Goal: Task Accomplishment & Management: Manage account settings

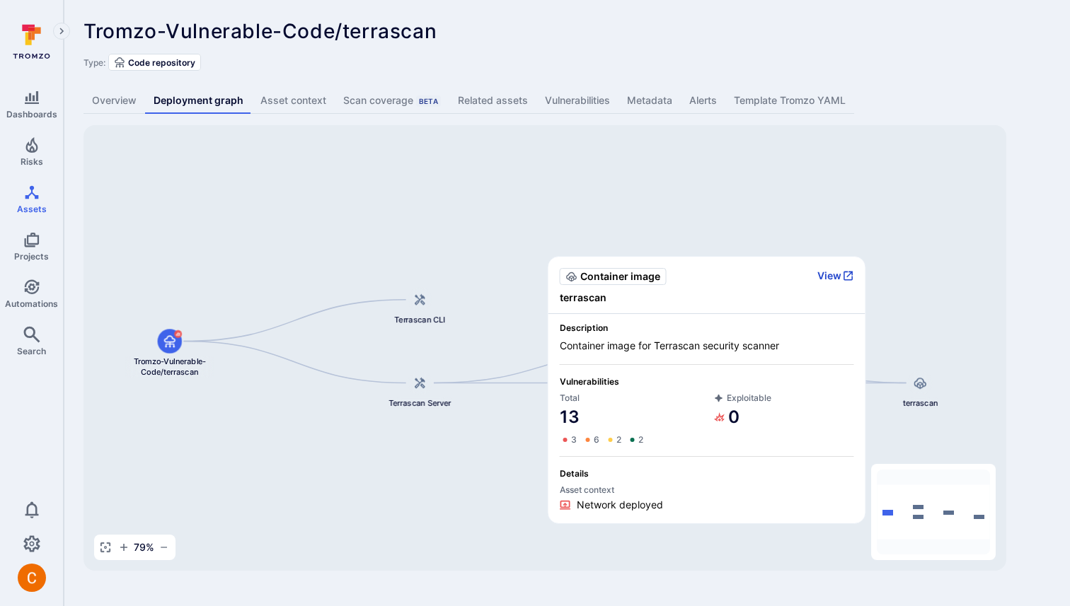
click at [832, 279] on button "View" at bounding box center [835, 276] width 37 height 13
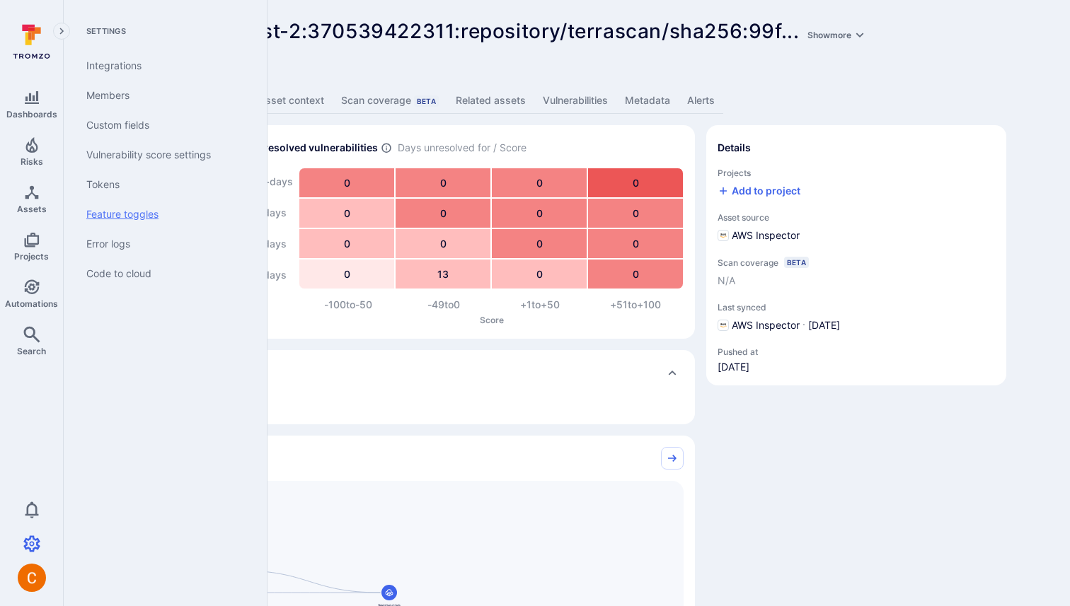
click at [156, 205] on link "Feature toggles" at bounding box center [162, 214] width 175 height 30
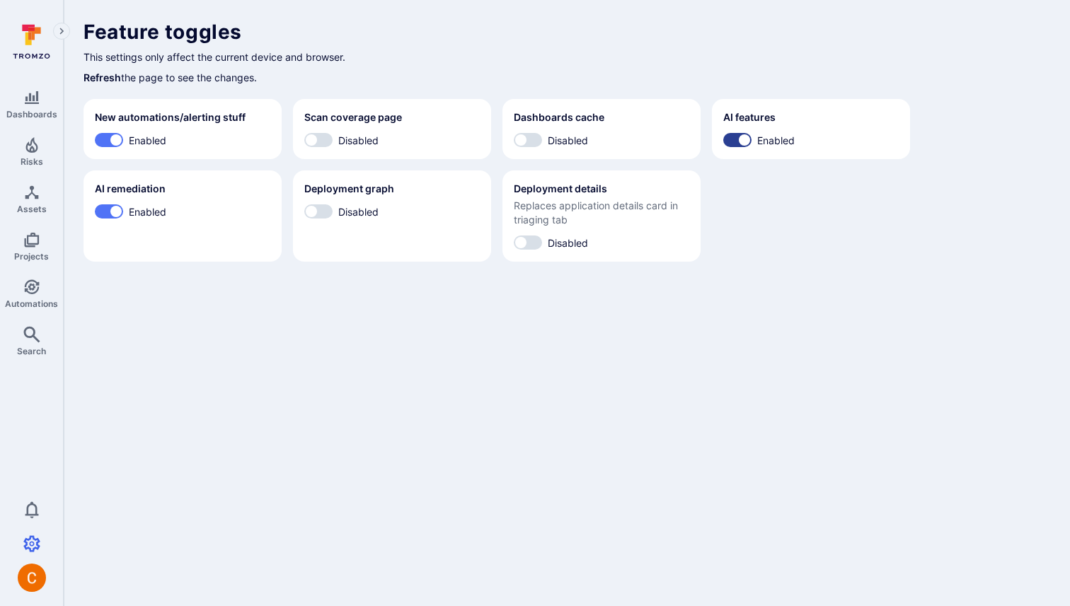
click at [735, 139] on input "Enabled" at bounding box center [744, 140] width 42 height 14
checkbox input "false"
click at [112, 214] on input "Enabled" at bounding box center [116, 211] width 42 height 14
checkbox input "false"
click at [110, 135] on input "Enabled" at bounding box center [116, 140] width 42 height 14
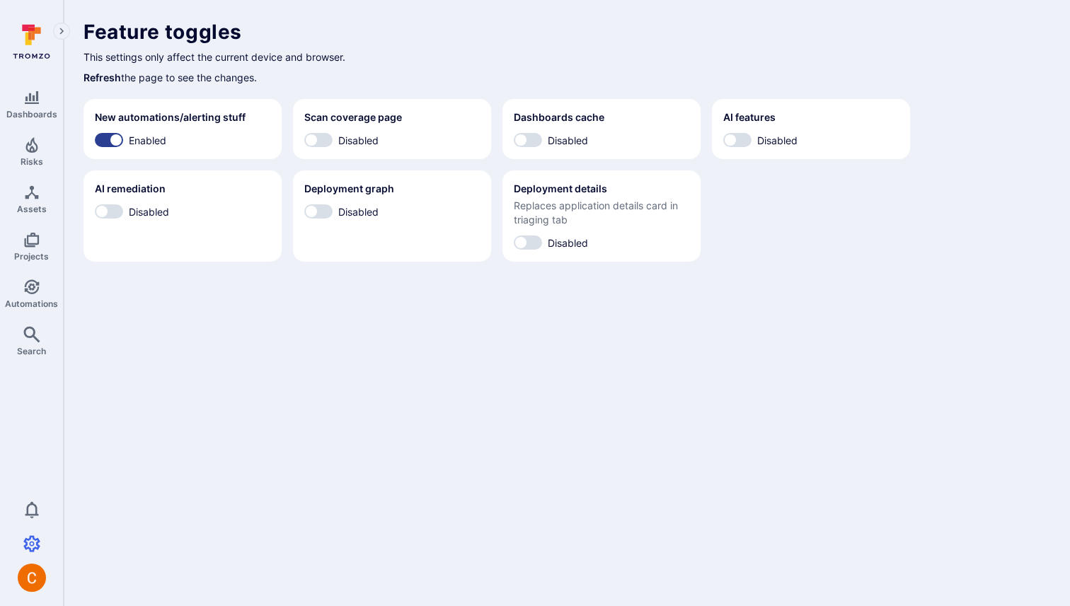
checkbox input "false"
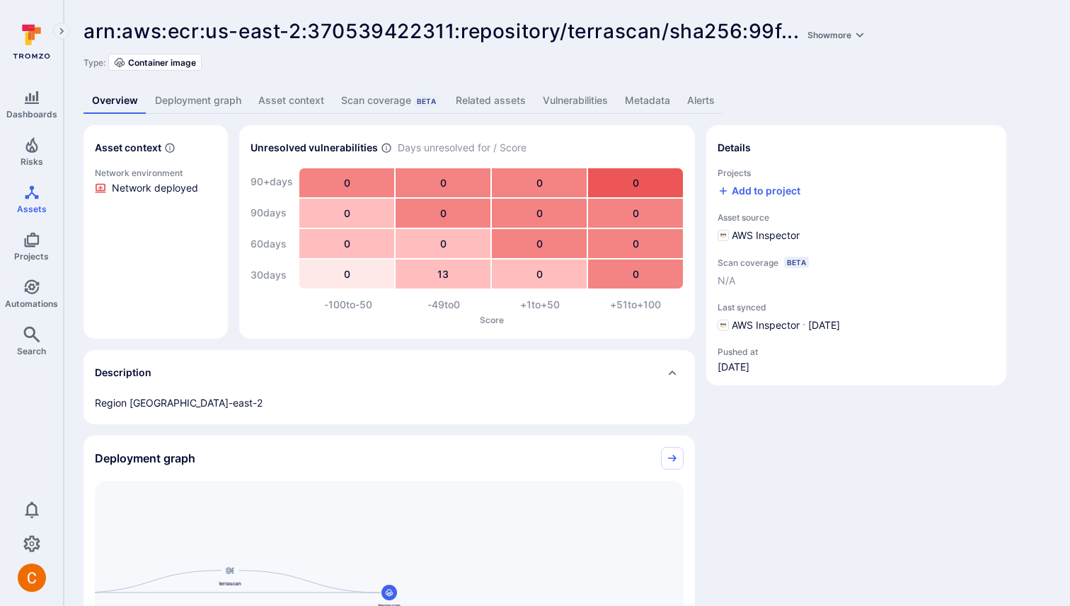
click at [191, 105] on link "Deployment graph" at bounding box center [197, 101] width 103 height 26
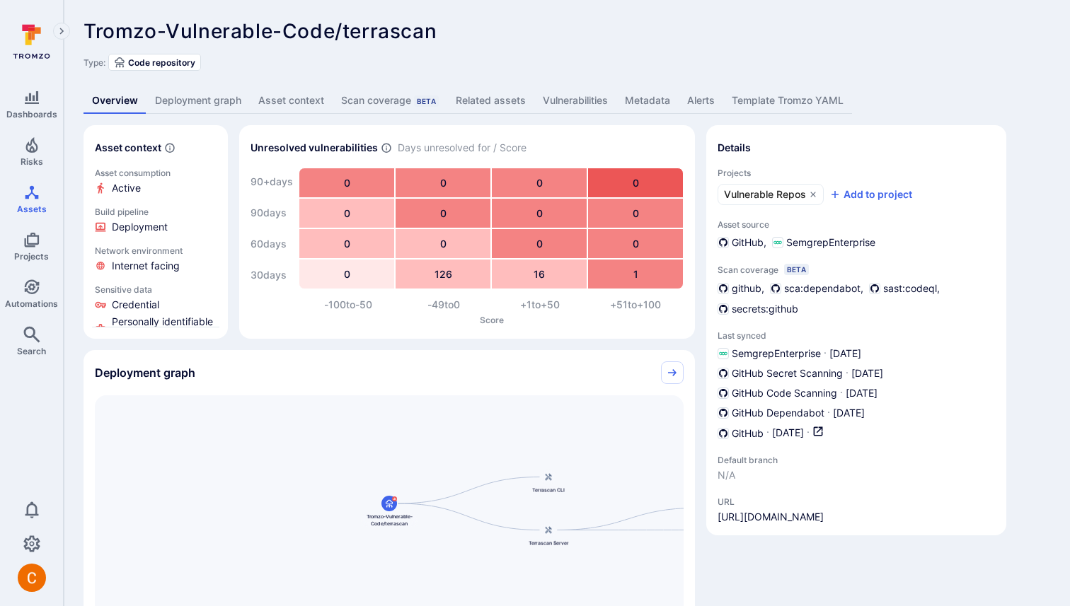
click at [195, 102] on link "Deployment graph" at bounding box center [197, 101] width 103 height 26
